Goal: Communication & Community: Answer question/provide support

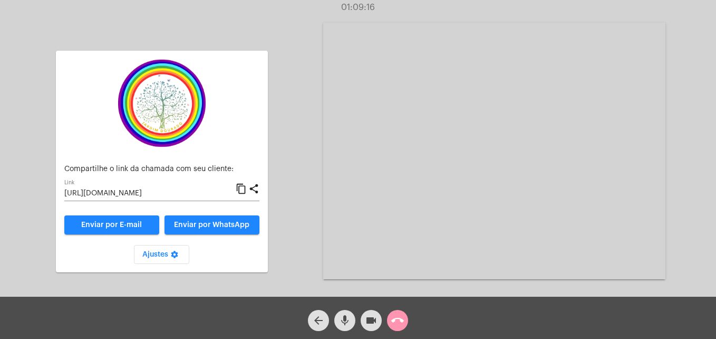
click at [398, 321] on mat-icon "call_end" at bounding box center [397, 320] width 13 height 13
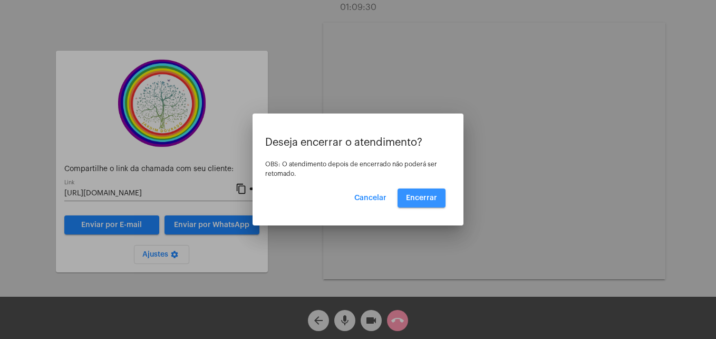
click at [414, 190] on button "Encerrar" at bounding box center [422, 197] width 48 height 19
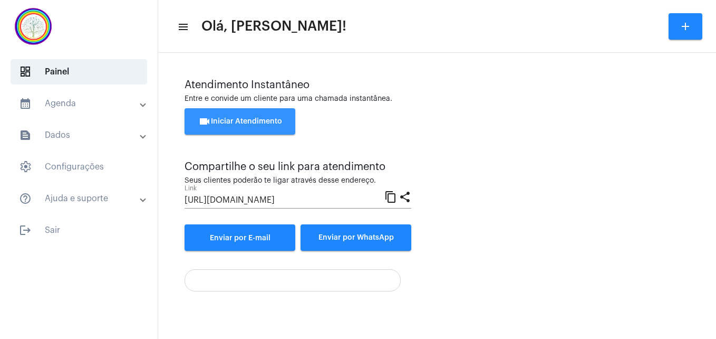
click at [234, 120] on span "videocam Iniciar Atendimento" at bounding box center [240, 121] width 84 height 7
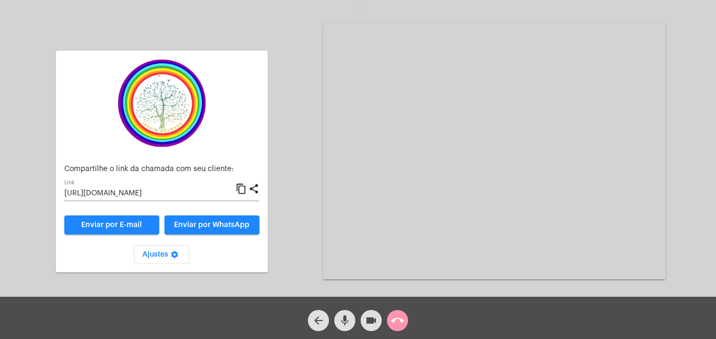
click at [242, 189] on mat-icon "content_copy" at bounding box center [241, 188] width 11 height 13
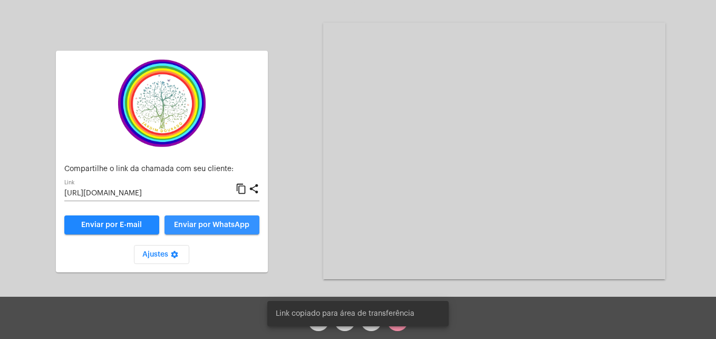
click at [242, 220] on button "Enviar por WhatsApp" at bounding box center [212, 224] width 95 height 19
